Goal: Task Accomplishment & Management: Complete application form

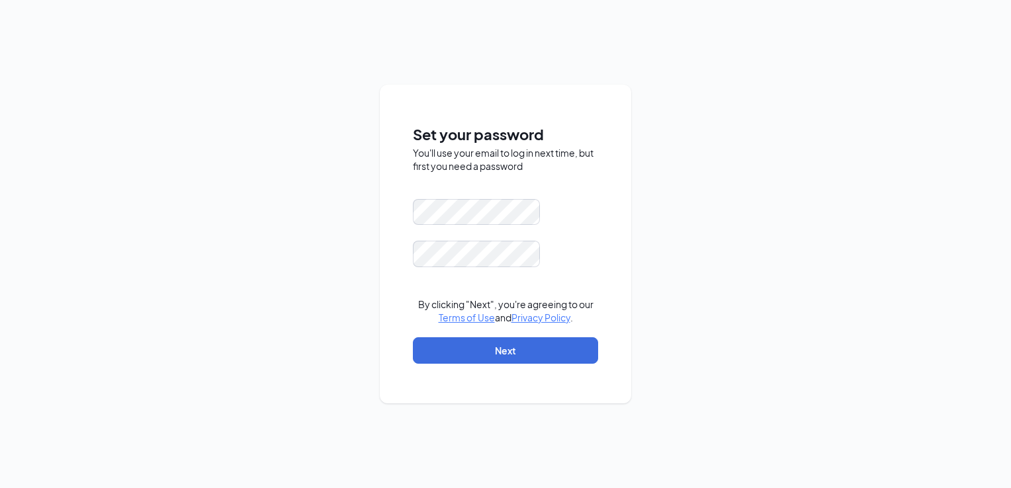
click at [392, 335] on div "Set your password You'll use your email to log in next time, but first you need…" at bounding box center [505, 244] width 251 height 319
click at [448, 278] on form "By clicking "Next", you're agreeing to our Terms of Use and Privacy Policy . Ne…" at bounding box center [505, 288] width 185 height 178
click at [533, 344] on button "Next" at bounding box center [505, 350] width 185 height 26
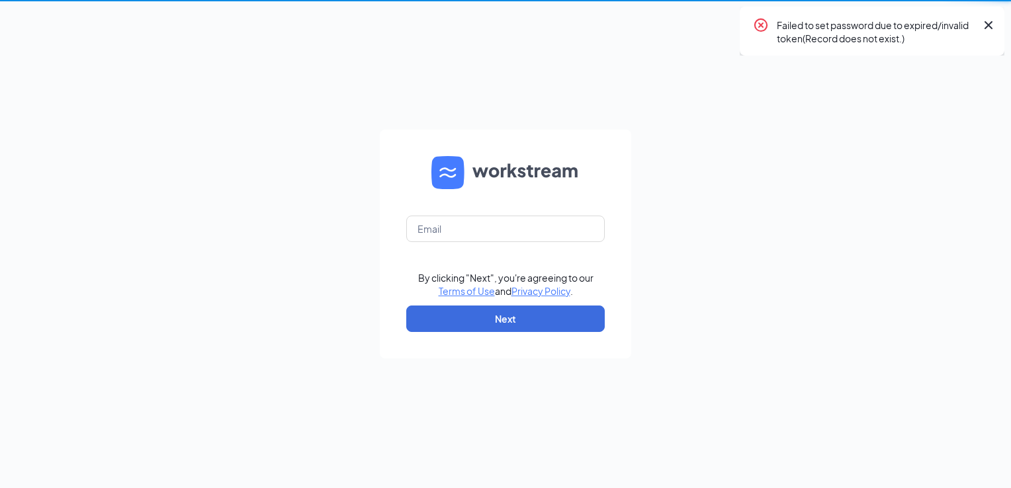
click at [544, 261] on form "By clicking "Next", you're agreeing to our Terms of Use and Privacy Policy . Ne…" at bounding box center [505, 244] width 251 height 229
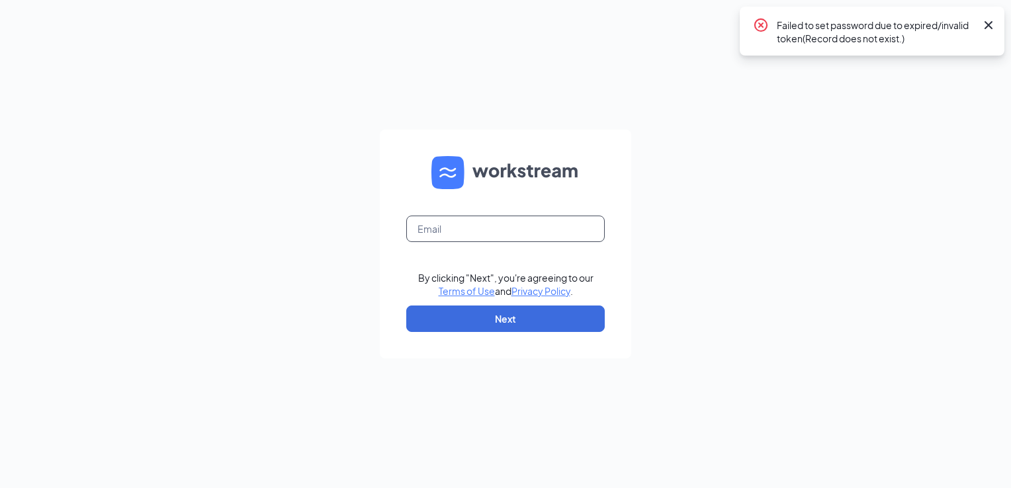
click at [431, 234] on input "text" at bounding box center [505, 229] width 198 height 26
type input "[PERSON_NAME][EMAIL_ADDRESS][DOMAIN_NAME]"
click at [499, 316] on button "Next" at bounding box center [505, 319] width 198 height 26
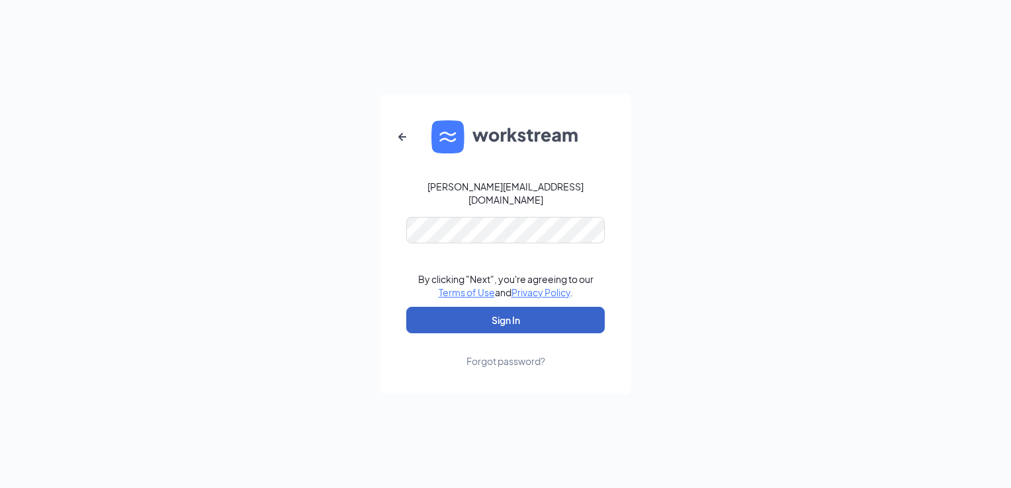
click at [499, 313] on button "Sign In" at bounding box center [505, 320] width 198 height 26
click at [497, 319] on button "Sign In" at bounding box center [505, 320] width 198 height 26
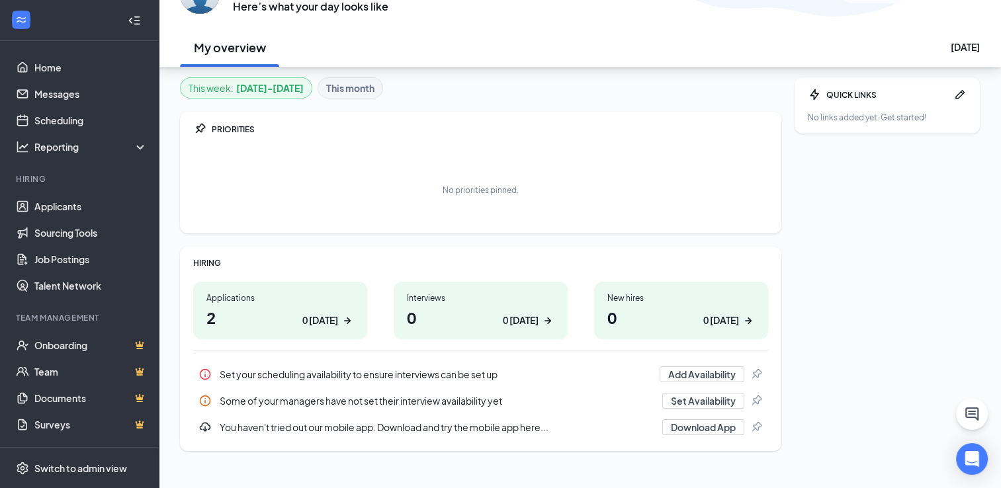
scroll to position [101, 0]
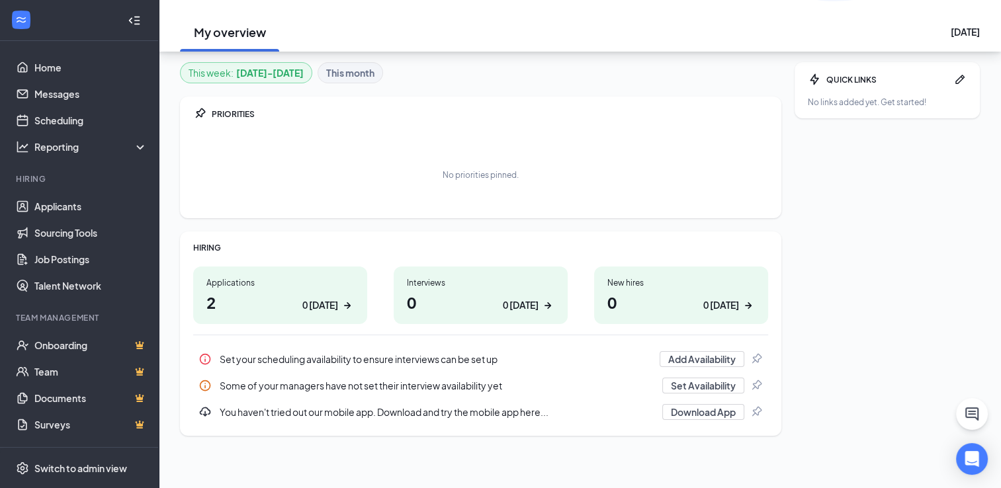
click at [321, 307] on div "0 [DATE]" at bounding box center [320, 305] width 36 height 14
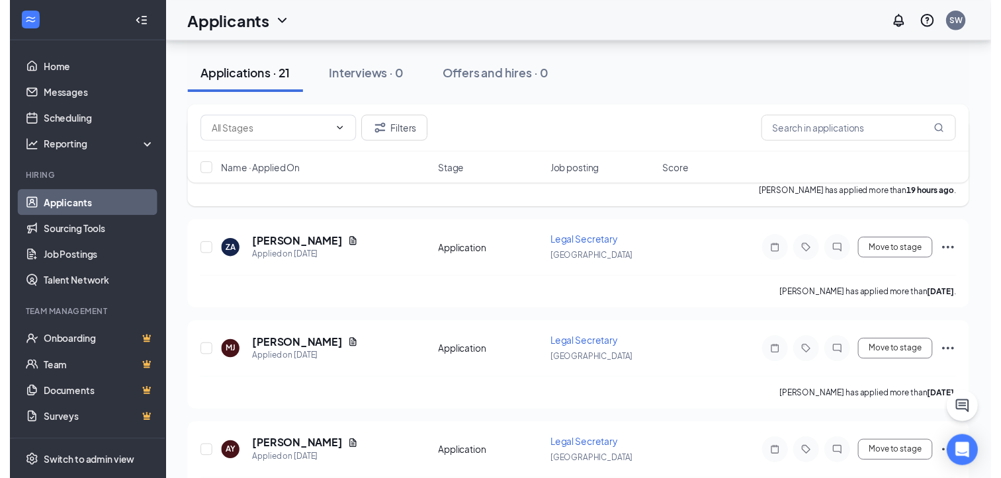
scroll to position [463, 0]
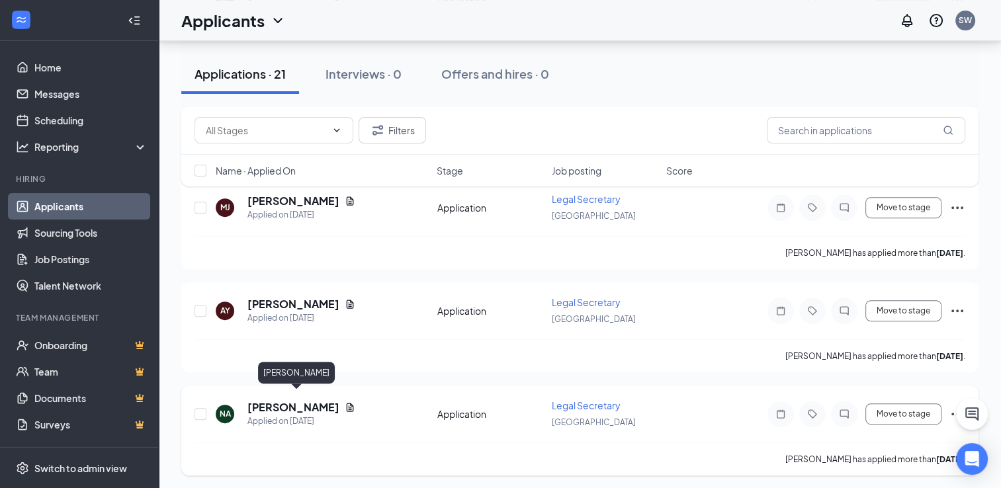
click at [288, 403] on h5 "Natalia Arias-Romero" at bounding box center [293, 407] width 92 height 15
click at [288, 403] on div at bounding box center [500, 244] width 1001 height 488
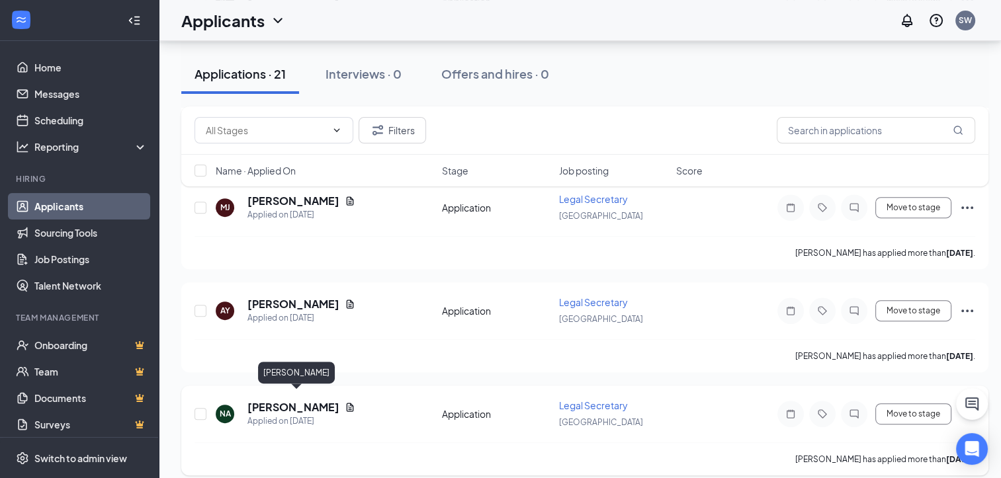
click at [288, 403] on h5 "Natalia Arias-Romero" at bounding box center [293, 407] width 92 height 15
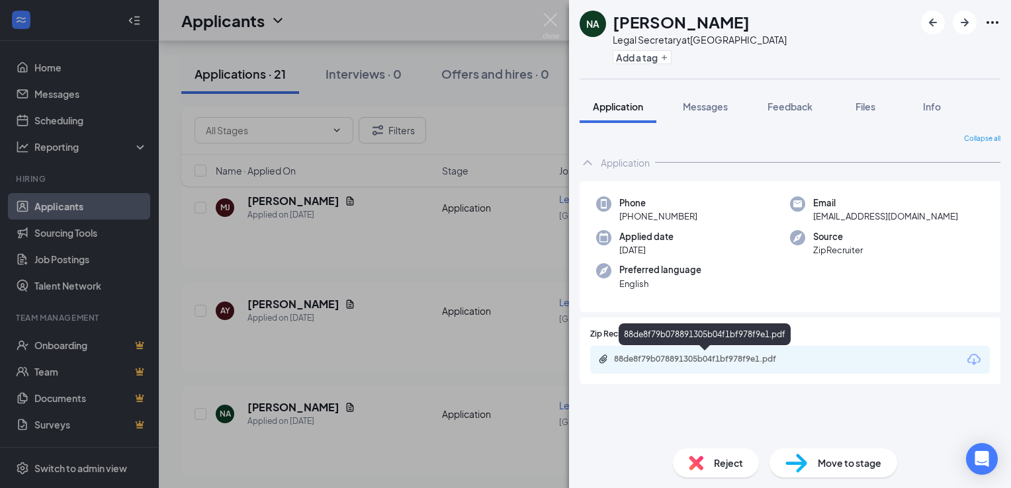
click at [685, 361] on div "88de8f79b078891305b04f1bf978f9e1.pdf" at bounding box center [706, 359] width 185 height 11
click at [277, 194] on div "NA Natalia Arias-Romero Legal Secretary at Sacramento Add a tag Application Mes…" at bounding box center [505, 244] width 1011 height 488
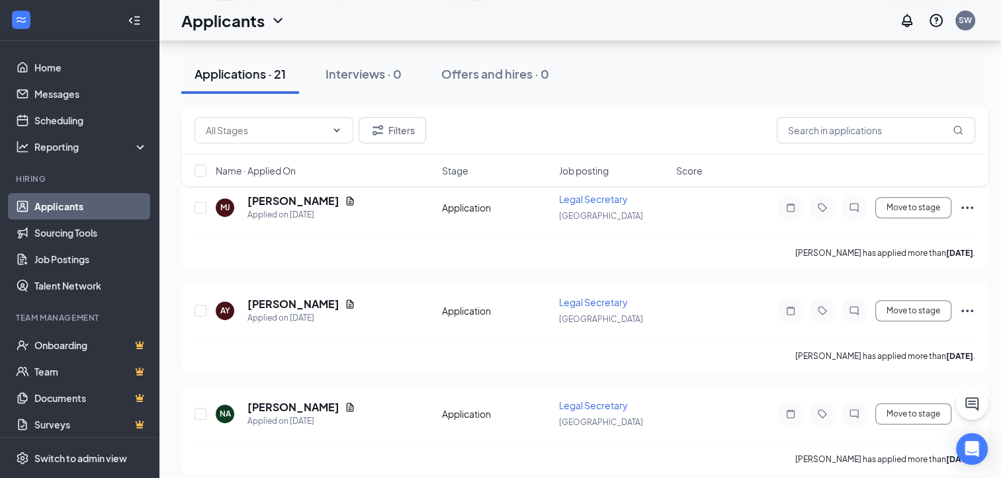
click at [278, 194] on div "Filters Name · Applied On Stage Job posting Score" at bounding box center [584, 152] width 807 height 93
drag, startPoint x: 278, startPoint y: 194, endPoint x: 312, endPoint y: 200, distance: 34.3
click at [312, 200] on h5 "Mercedes Jimenez" at bounding box center [293, 201] width 92 height 15
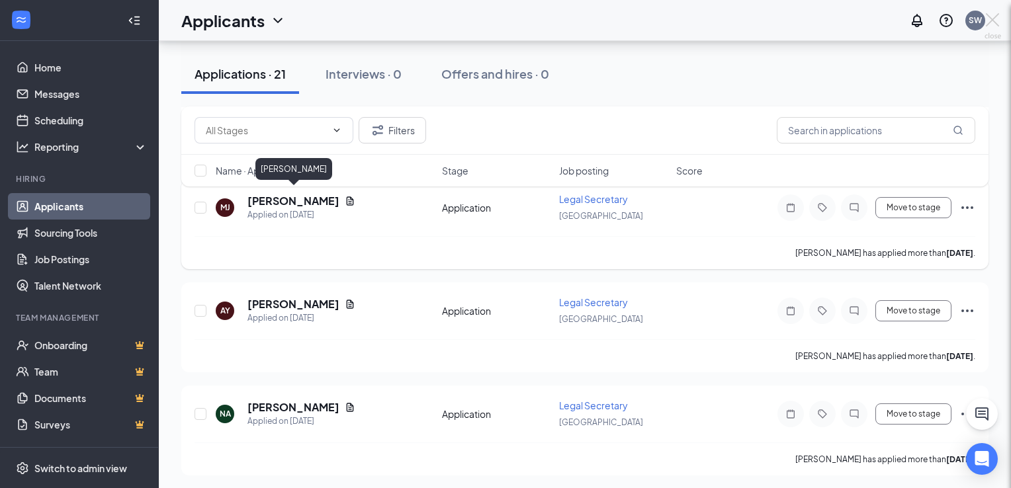
click at [312, 200] on div at bounding box center [505, 244] width 1011 height 488
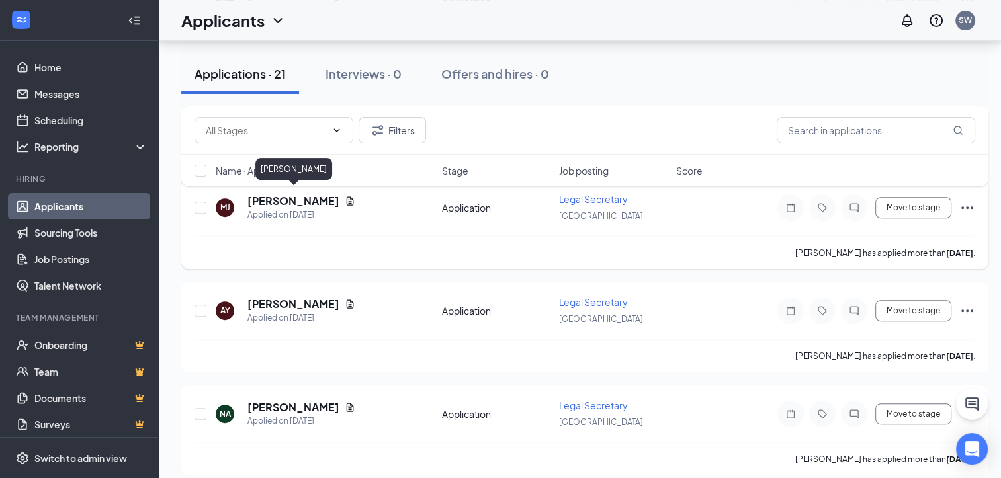
click at [324, 200] on h5 "Mercedes Jimenez" at bounding box center [293, 201] width 92 height 15
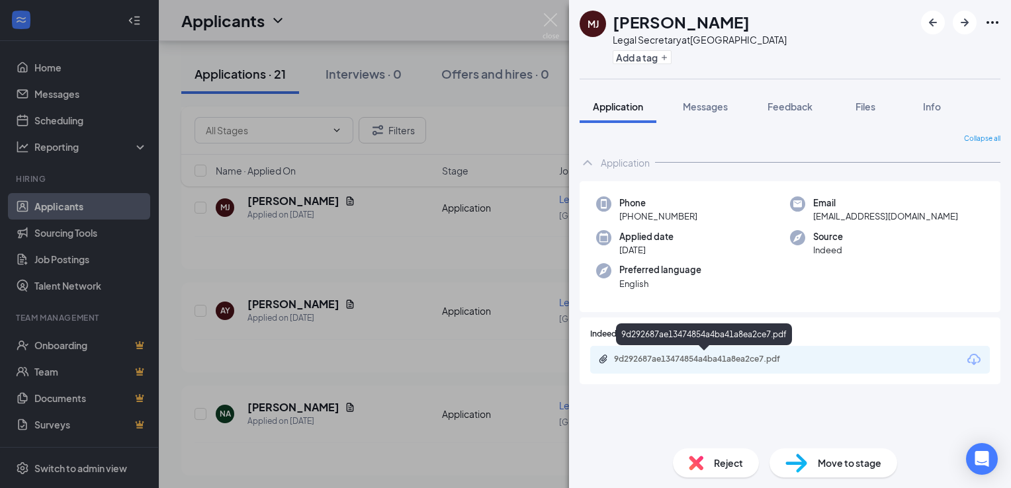
click at [641, 356] on div "9d292687ae13474854a4ba41a8ea2ce7.pdf" at bounding box center [706, 359] width 185 height 11
click at [282, 300] on div "MJ Mercedes Jimenez Legal Secretary at Sacramento Add a tag Application Message…" at bounding box center [505, 244] width 1011 height 488
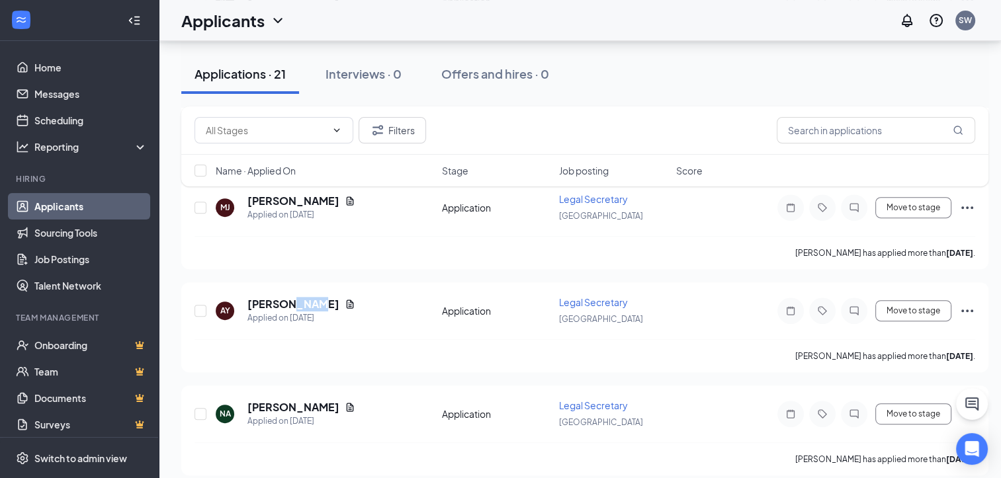
click at [282, 300] on h5 "Alexis Yang" at bounding box center [293, 304] width 92 height 15
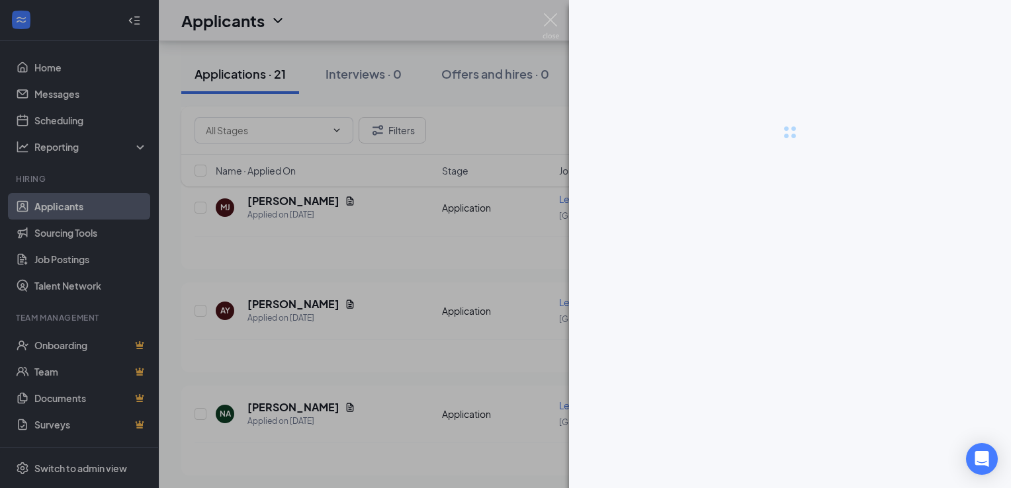
click at [282, 300] on div at bounding box center [505, 244] width 1011 height 488
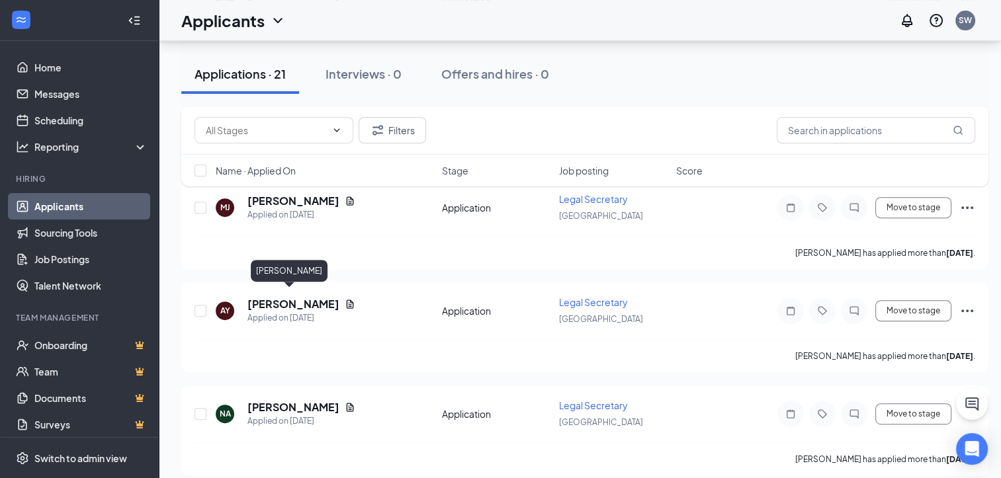
click at [282, 300] on h5 "Alexis Yang" at bounding box center [293, 304] width 92 height 15
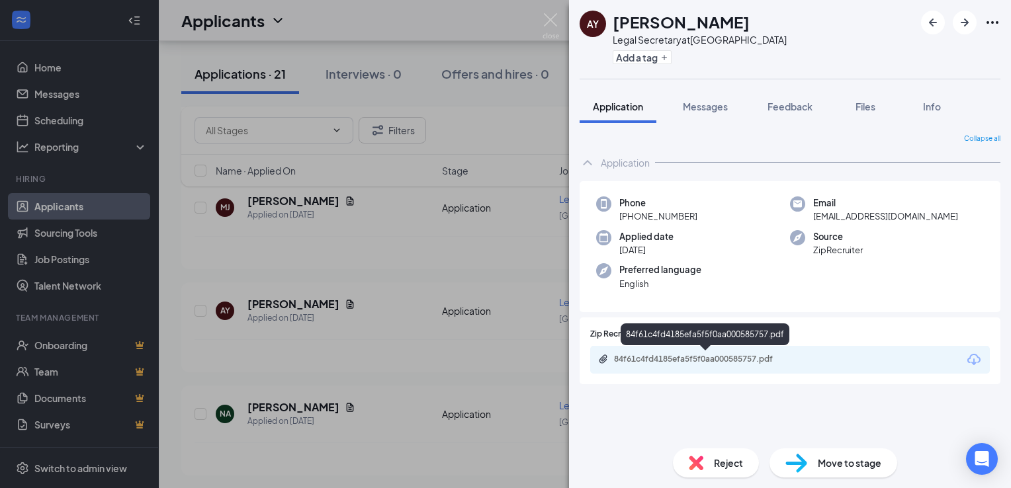
click at [630, 360] on div "84f61c4fd4185efa5f5f0aa000585757.pdf" at bounding box center [706, 359] width 185 height 11
click at [714, 463] on span "Reject" at bounding box center [728, 463] width 29 height 15
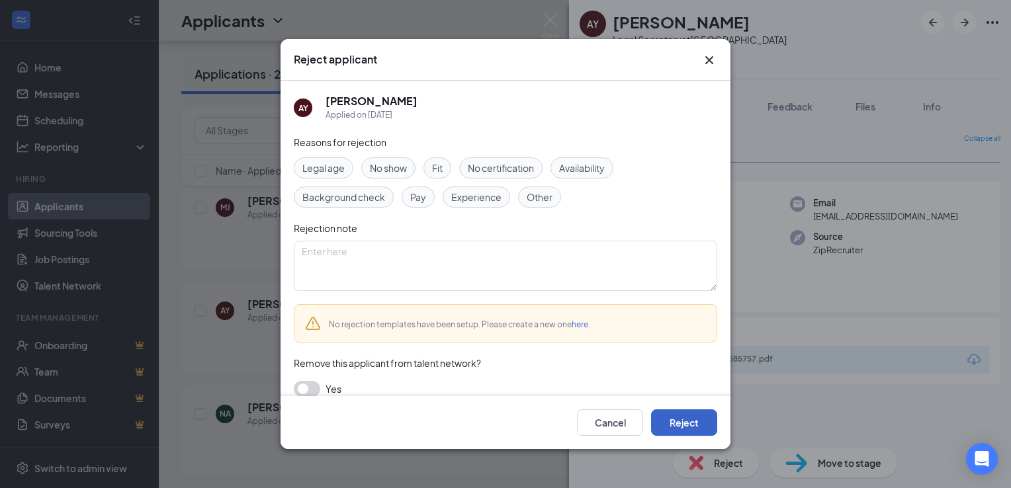
click at [682, 419] on button "Reject" at bounding box center [684, 422] width 66 height 26
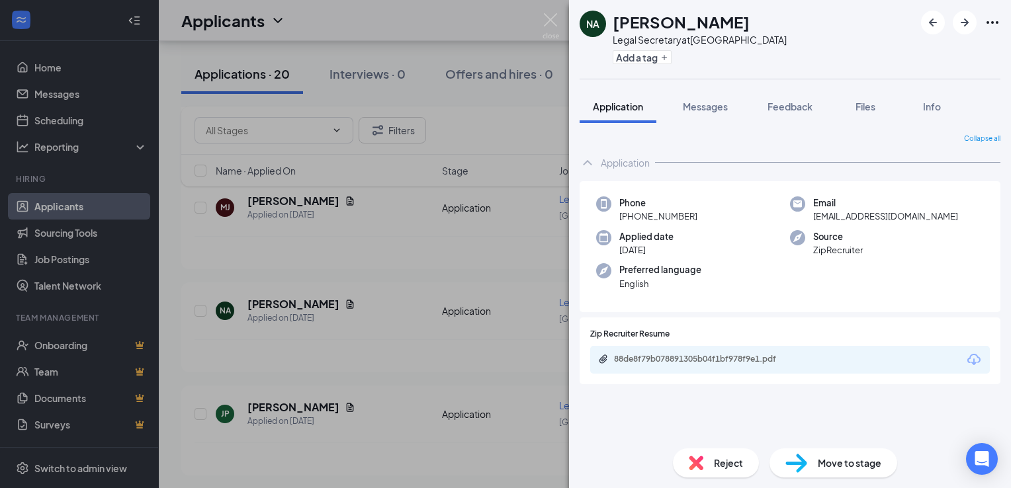
click at [286, 195] on div "NA Natalia Arias-Romero Legal Secretary at Sacramento Add a tag Application Mes…" at bounding box center [505, 244] width 1011 height 488
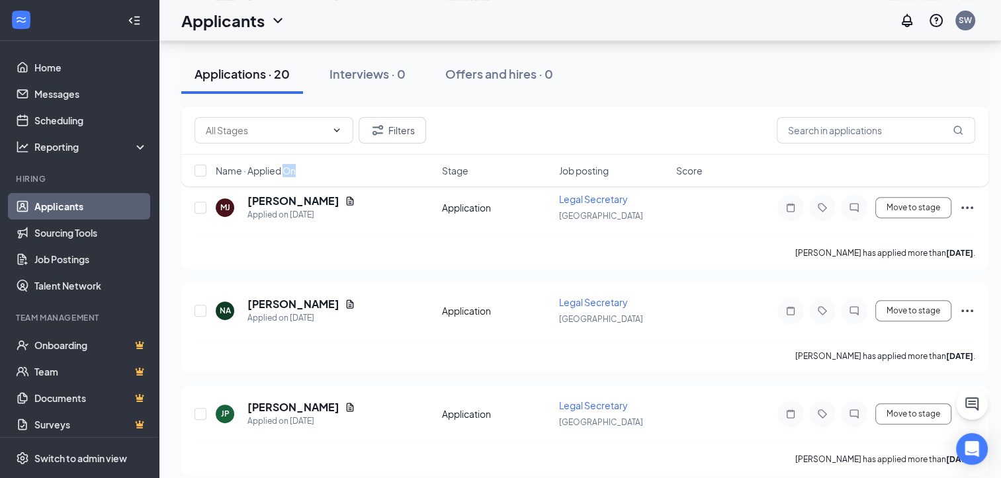
click at [286, 195] on div "Filters Name · Applied On Stage Job posting Score" at bounding box center [584, 152] width 807 height 93
click at [286, 196] on div "Filters Name · Applied On Stage Job posting Score" at bounding box center [584, 152] width 807 height 93
click at [310, 200] on h5 "Mercedes Jimenez" at bounding box center [293, 201] width 92 height 15
click at [333, 201] on h5 "Mercedes Jimenez" at bounding box center [293, 201] width 92 height 15
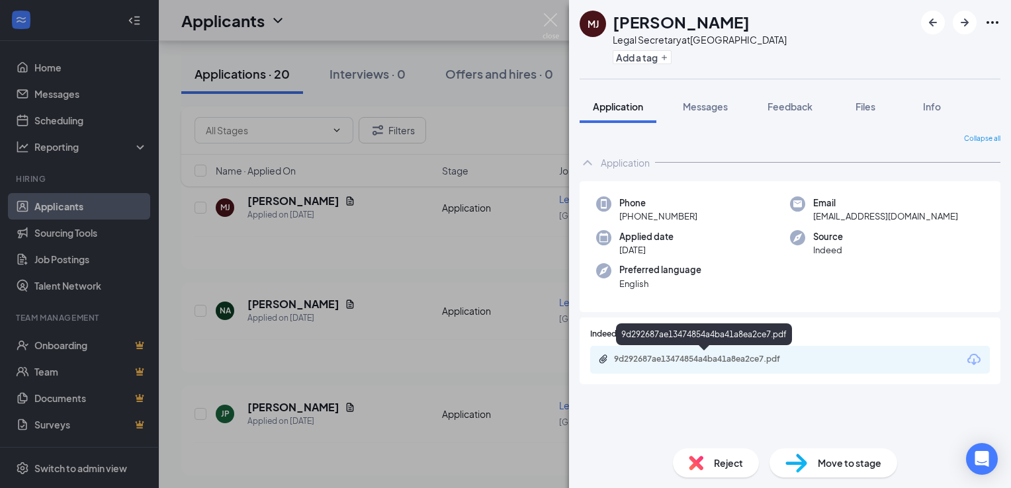
click at [672, 360] on div "9d292687ae13474854a4ba41a8ea2ce7.pdf" at bounding box center [706, 359] width 185 height 11
click at [65, 69] on div "MJ Mercedes Jimenez Legal Secretary at Sacramento Add a tag Application Message…" at bounding box center [505, 244] width 1011 height 488
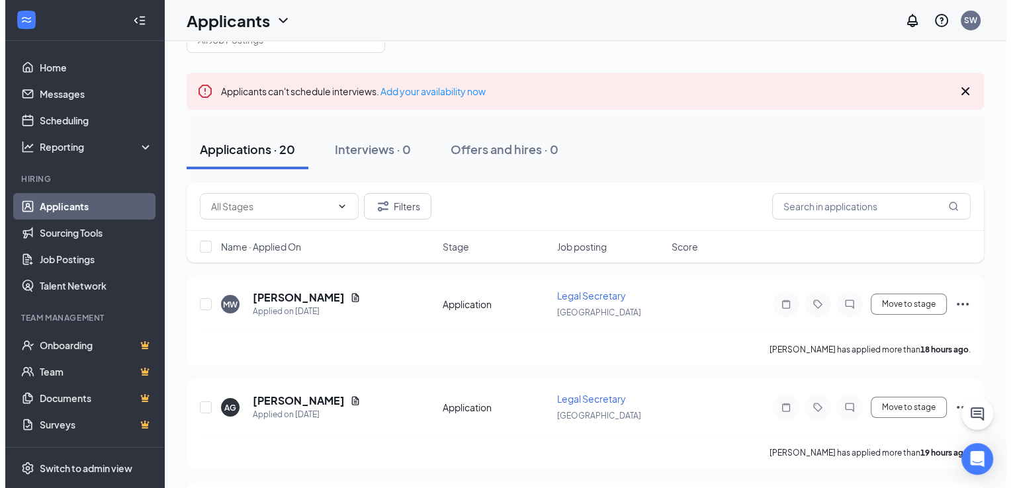
scroll to position [132, 0]
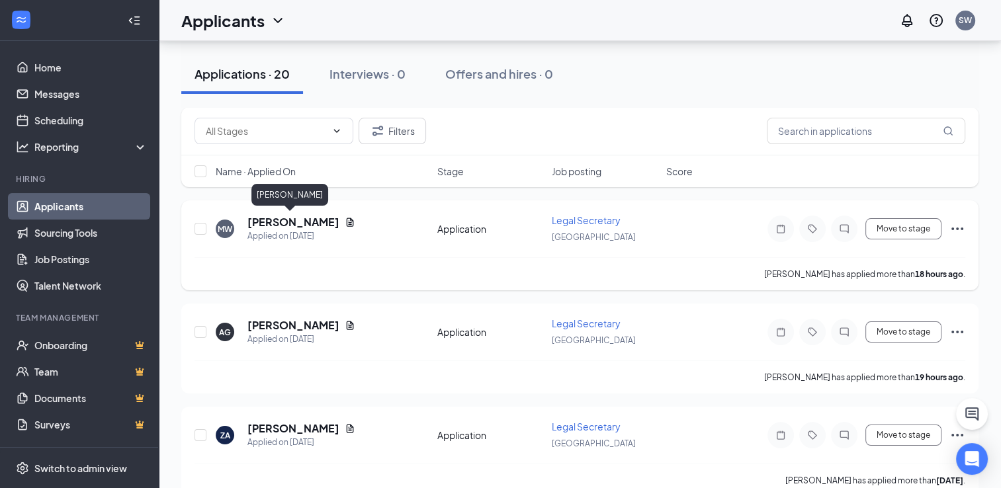
click at [301, 218] on h5 "Monica Wade" at bounding box center [293, 222] width 92 height 15
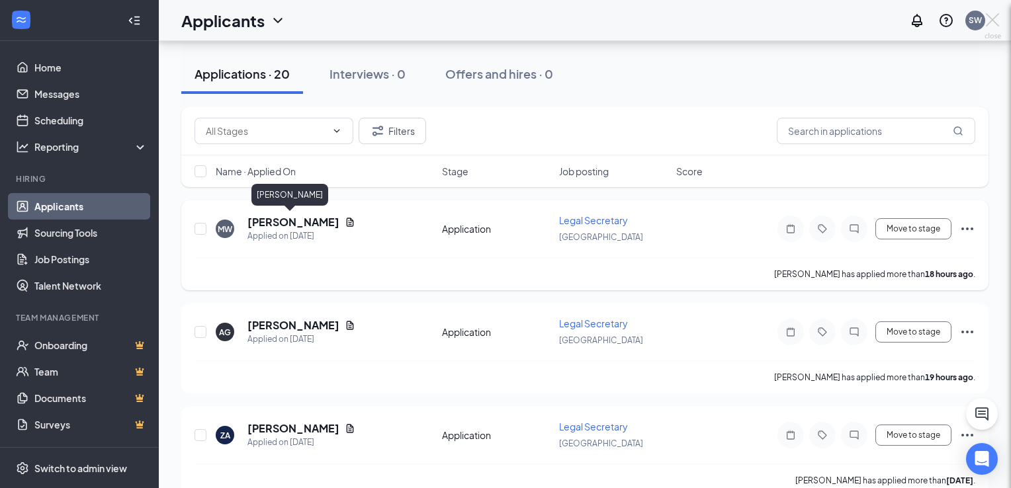
click at [301, 218] on div at bounding box center [505, 244] width 1011 height 488
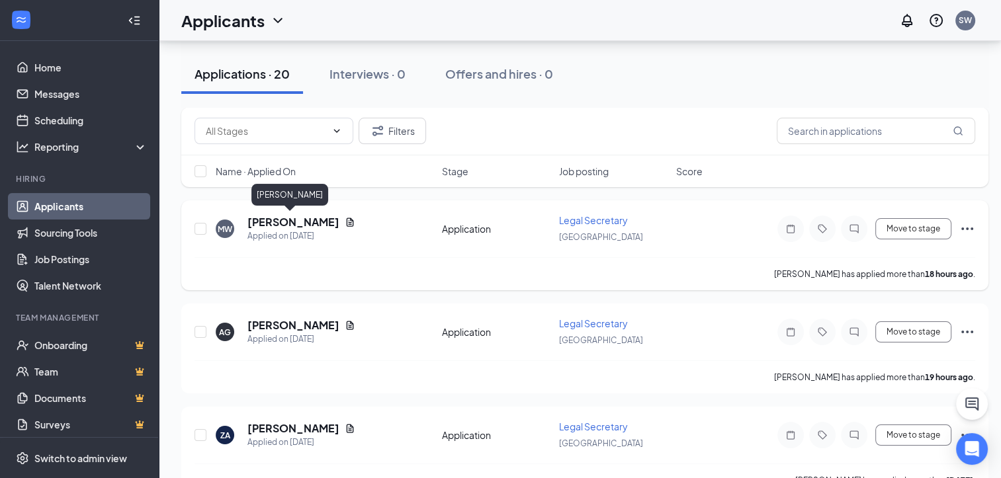
click at [310, 224] on h5 "Monica Wade" at bounding box center [293, 222] width 92 height 15
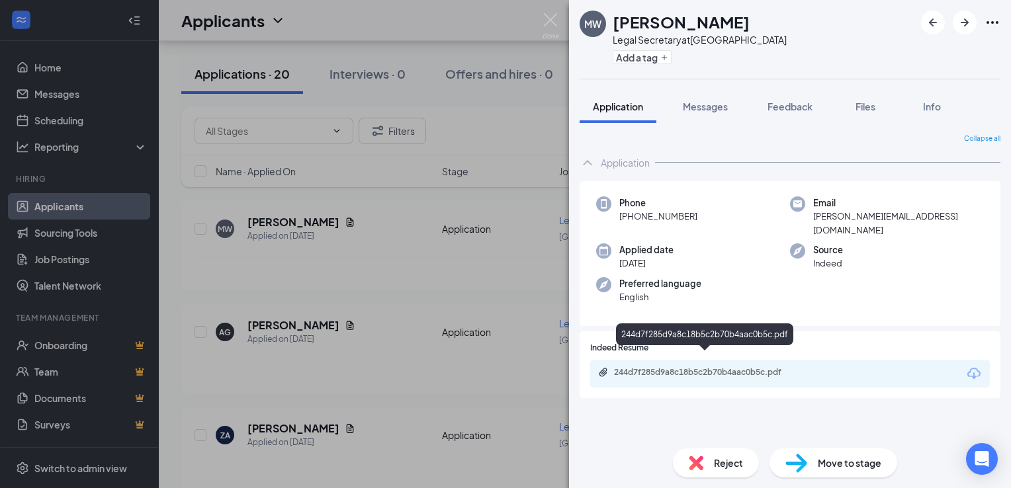
click at [638, 367] on div "244d7f285d9a8c18b5c2b70b4aac0b5c.pdf" at bounding box center [706, 372] width 185 height 11
click at [712, 460] on div "Reject" at bounding box center [716, 462] width 86 height 29
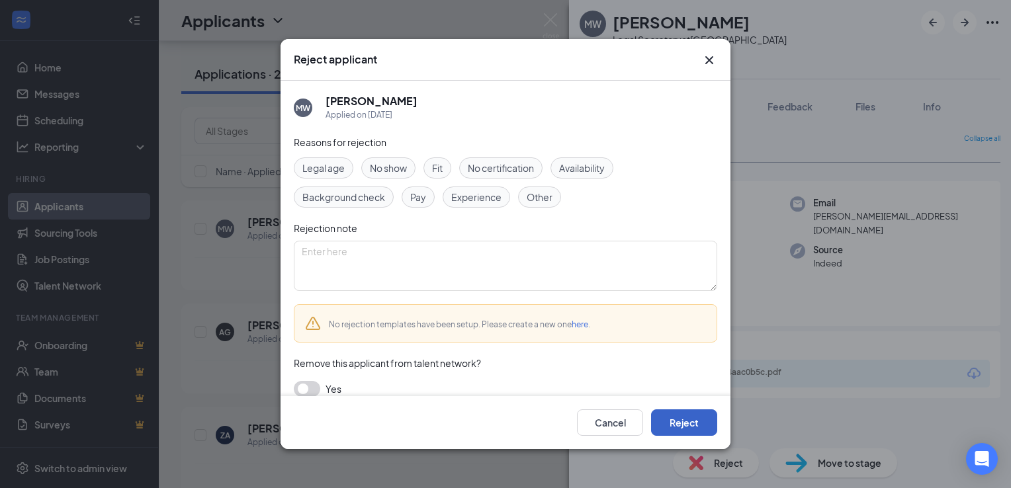
click at [694, 419] on button "Reject" at bounding box center [684, 422] width 66 height 26
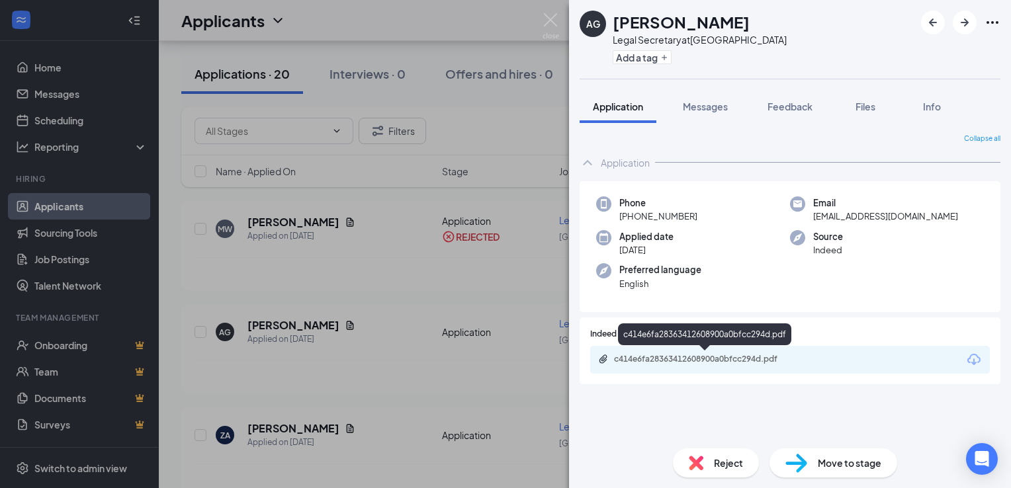
click at [695, 356] on div "c414e6fa28363412608900a0bfcc294d.pdf" at bounding box center [706, 359] width 185 height 11
click at [724, 468] on span "Reject" at bounding box center [728, 463] width 29 height 15
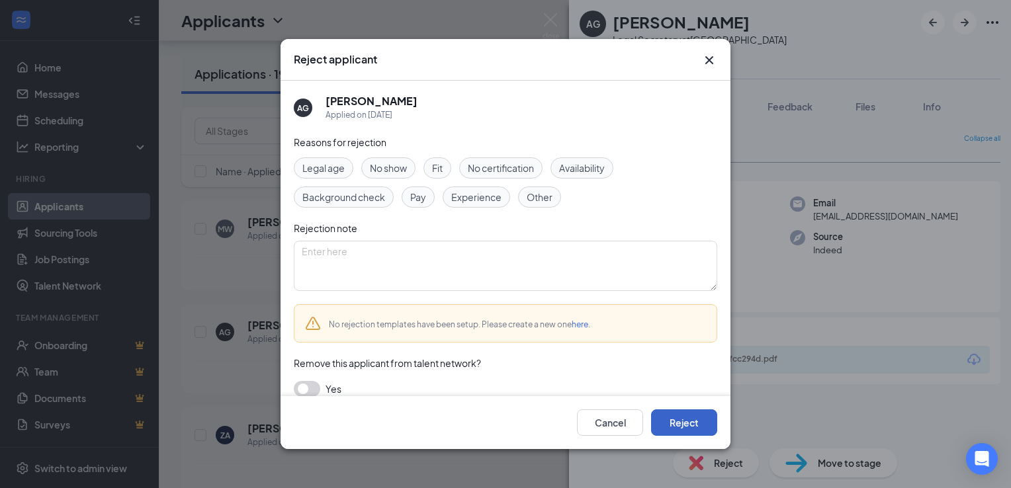
click at [709, 423] on button "Reject" at bounding box center [684, 422] width 66 height 26
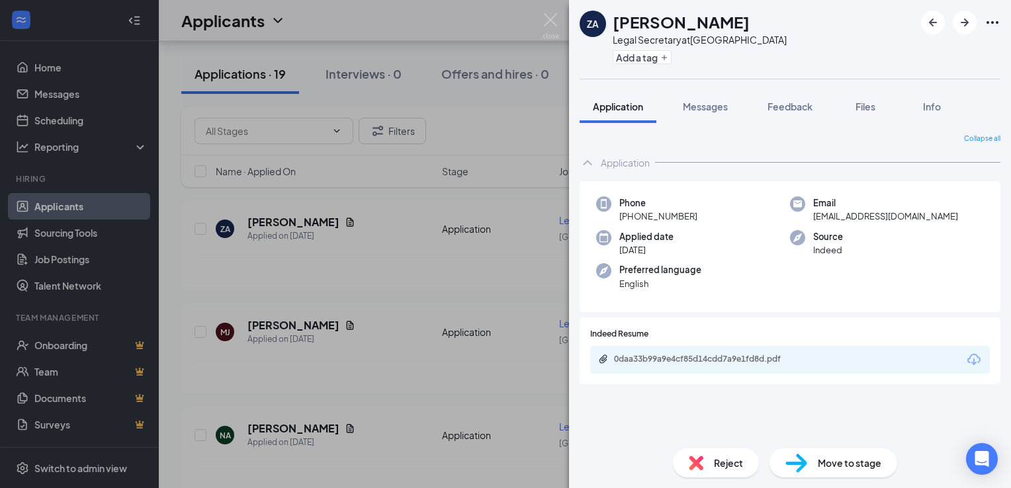
click at [280, 219] on div "ZA Zuhra Azizi Legal Secretary at Sacramento Add a tag Application Messages Fee…" at bounding box center [505, 244] width 1011 height 488
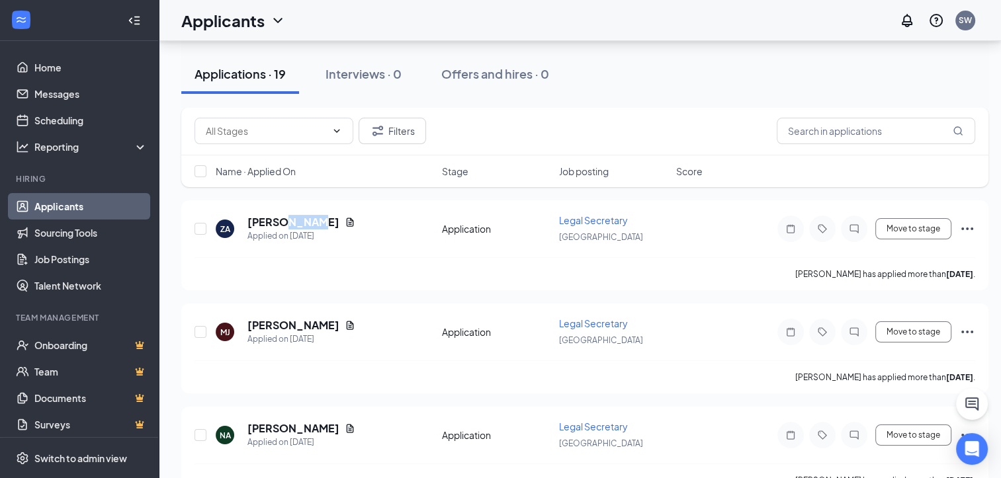
click at [280, 219] on h5 "Zuhra Azizi" at bounding box center [293, 222] width 92 height 15
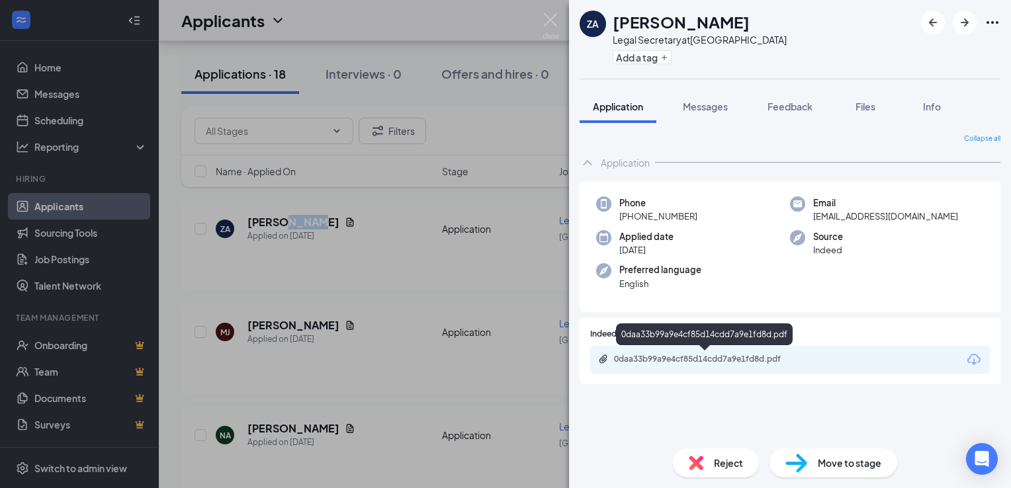
click at [649, 358] on div "0daa33b99a9e4cf85d14cdd7a9e1fd8d.pdf" at bounding box center [706, 359] width 185 height 11
